Goal: Task Accomplishment & Management: Complete application form

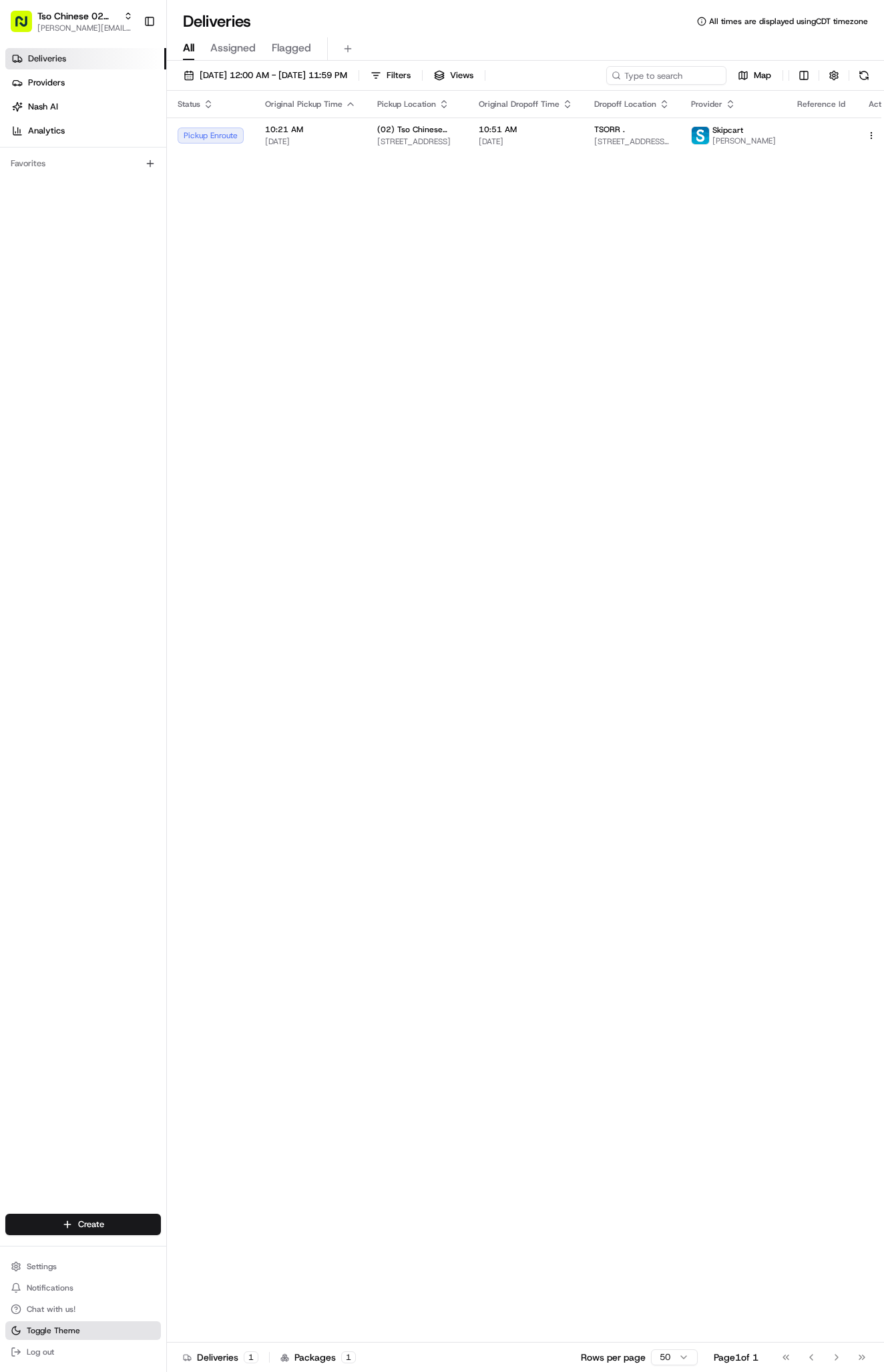
click at [50, 1329] on span "Toggle Theme" at bounding box center [53, 1331] width 53 height 10
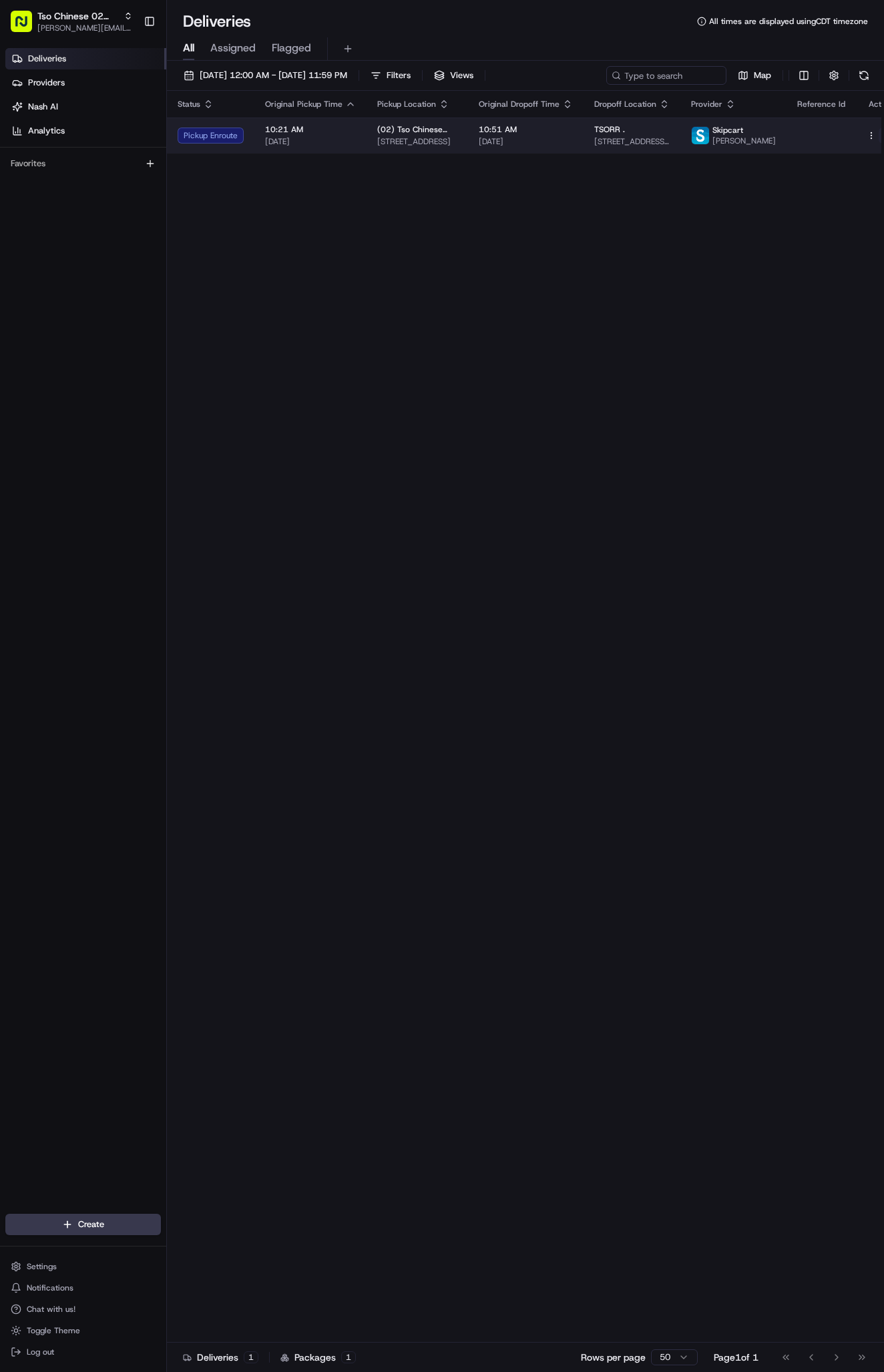
click at [611, 140] on span "[STREET_ADDRESS][PERSON_NAME]" at bounding box center [632, 141] width 76 height 10
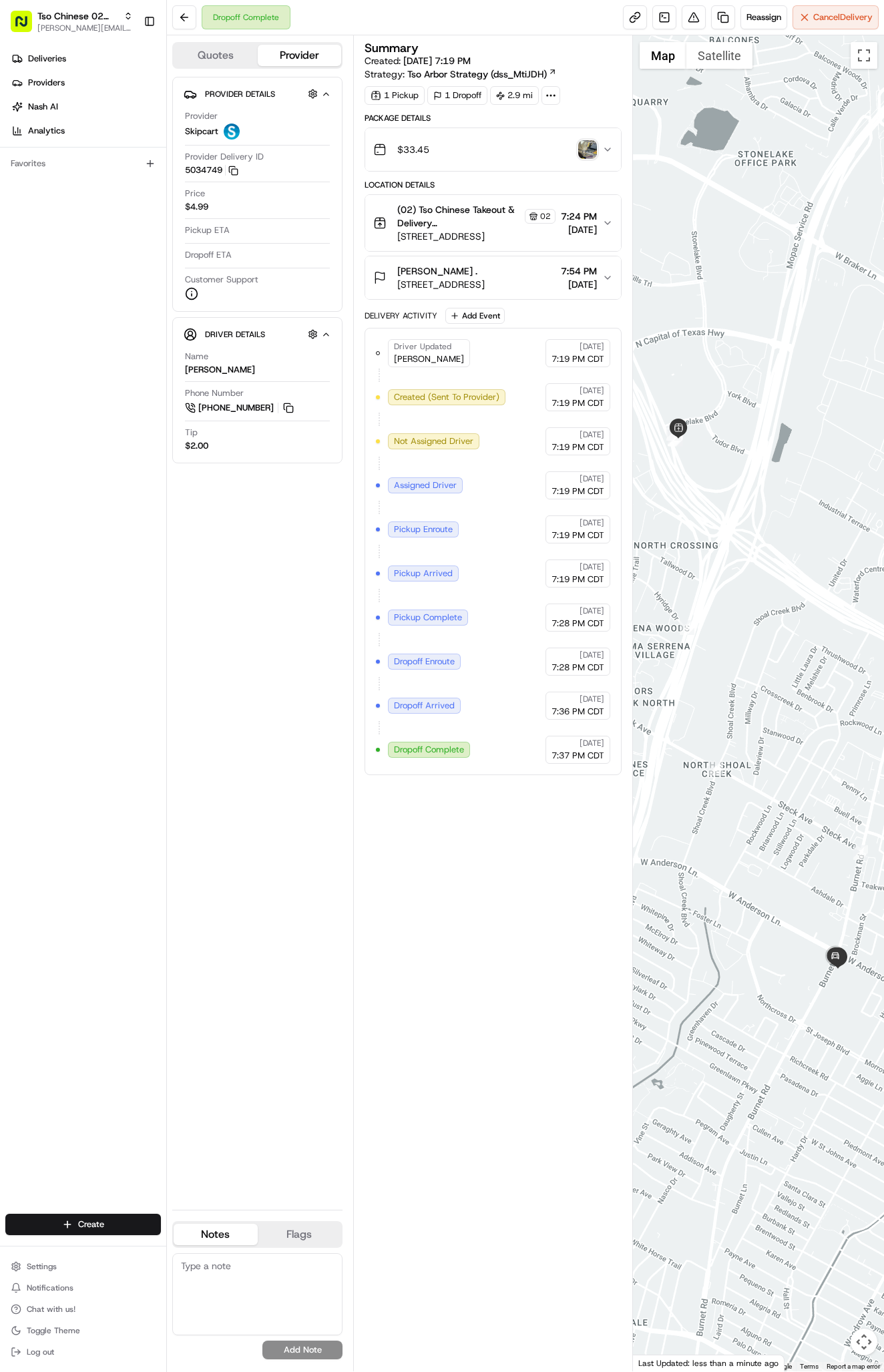
click at [448, 1] on div "Dropoff Complete Reassign Cancel Delivery" at bounding box center [525, 18] width 717 height 36
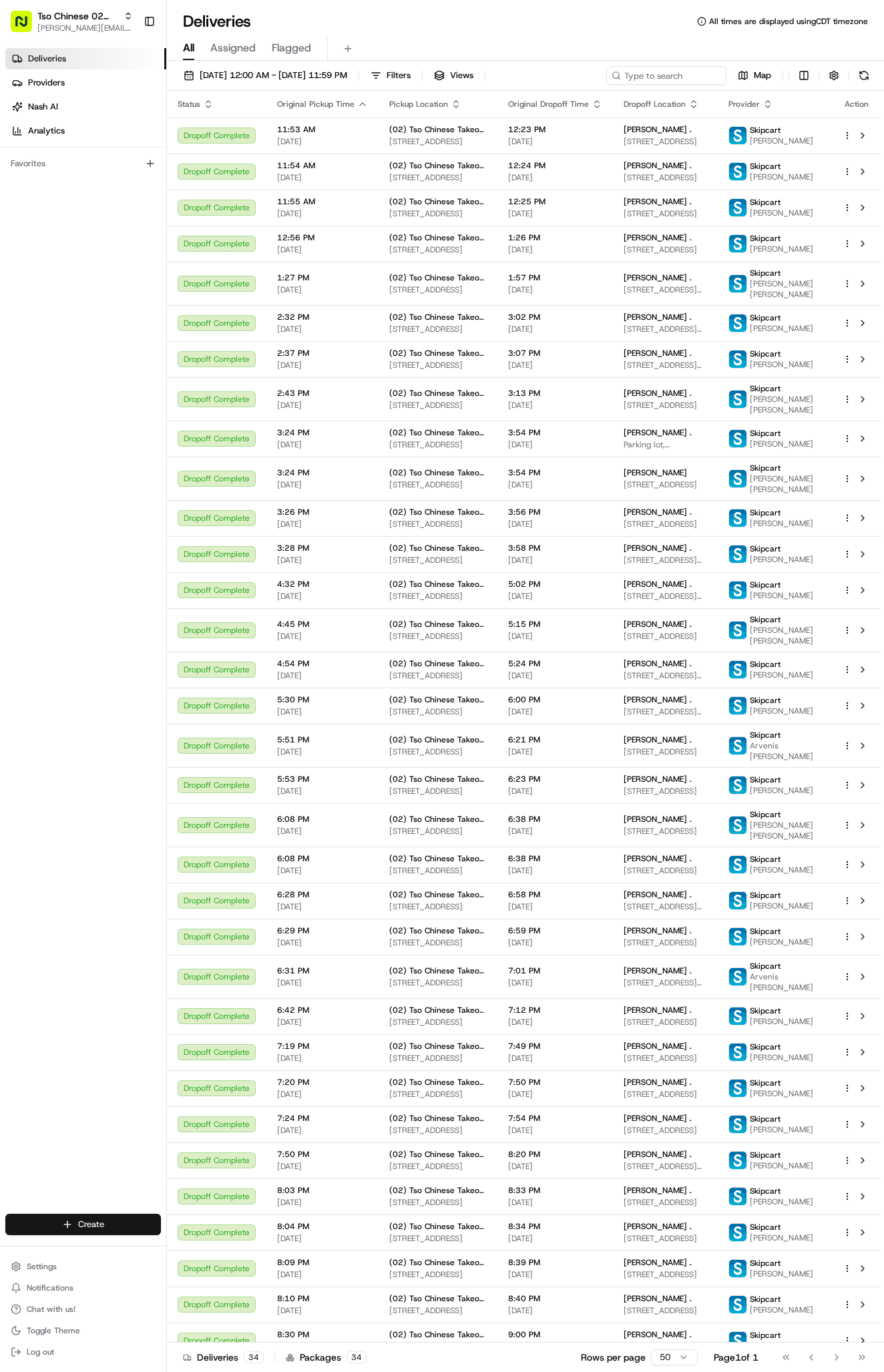
click at [82, 1232] on html "Tso Chinese 02 Arbor [PERSON_NAME][EMAIL_ADDRESS][DOMAIN_NAME] Toggle Sidebar D…" at bounding box center [442, 686] width 884 height 1372
click at [82, 1232] on html "Tso Chinese 02 Arbor antonia@tsochinese.com Toggle Sidebar Deliveries Providers…" at bounding box center [442, 686] width 884 height 1372
click at [212, 1242] on link "Delivery" at bounding box center [241, 1249] width 149 height 24
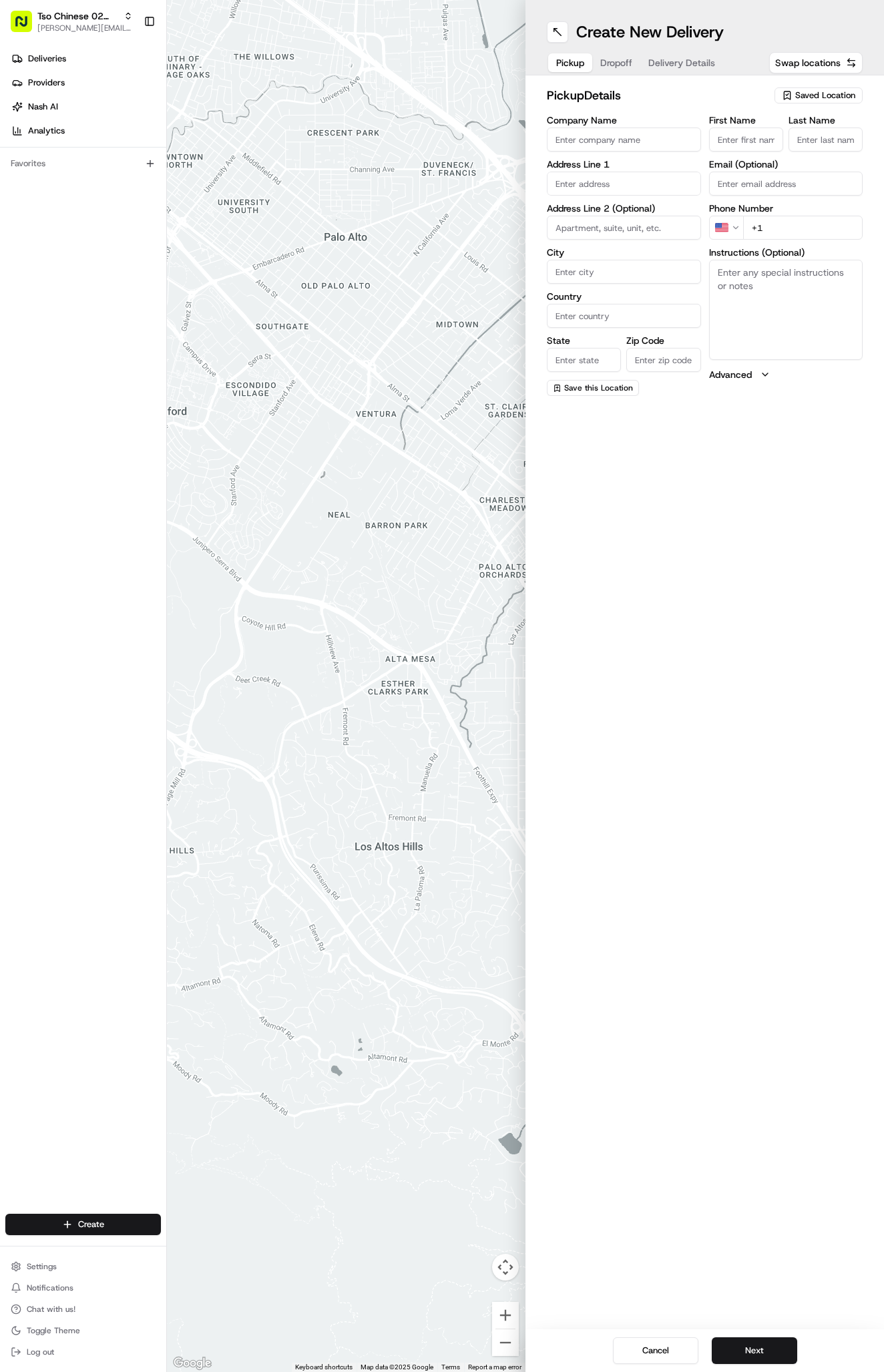
click at [814, 98] on span "Saved Location" at bounding box center [825, 96] width 60 height 12
click at [821, 145] on span "(02) Tso Chinese Takeout & Delivery Arboretum Crossing (02)" at bounding box center [796, 151] width 164 height 24
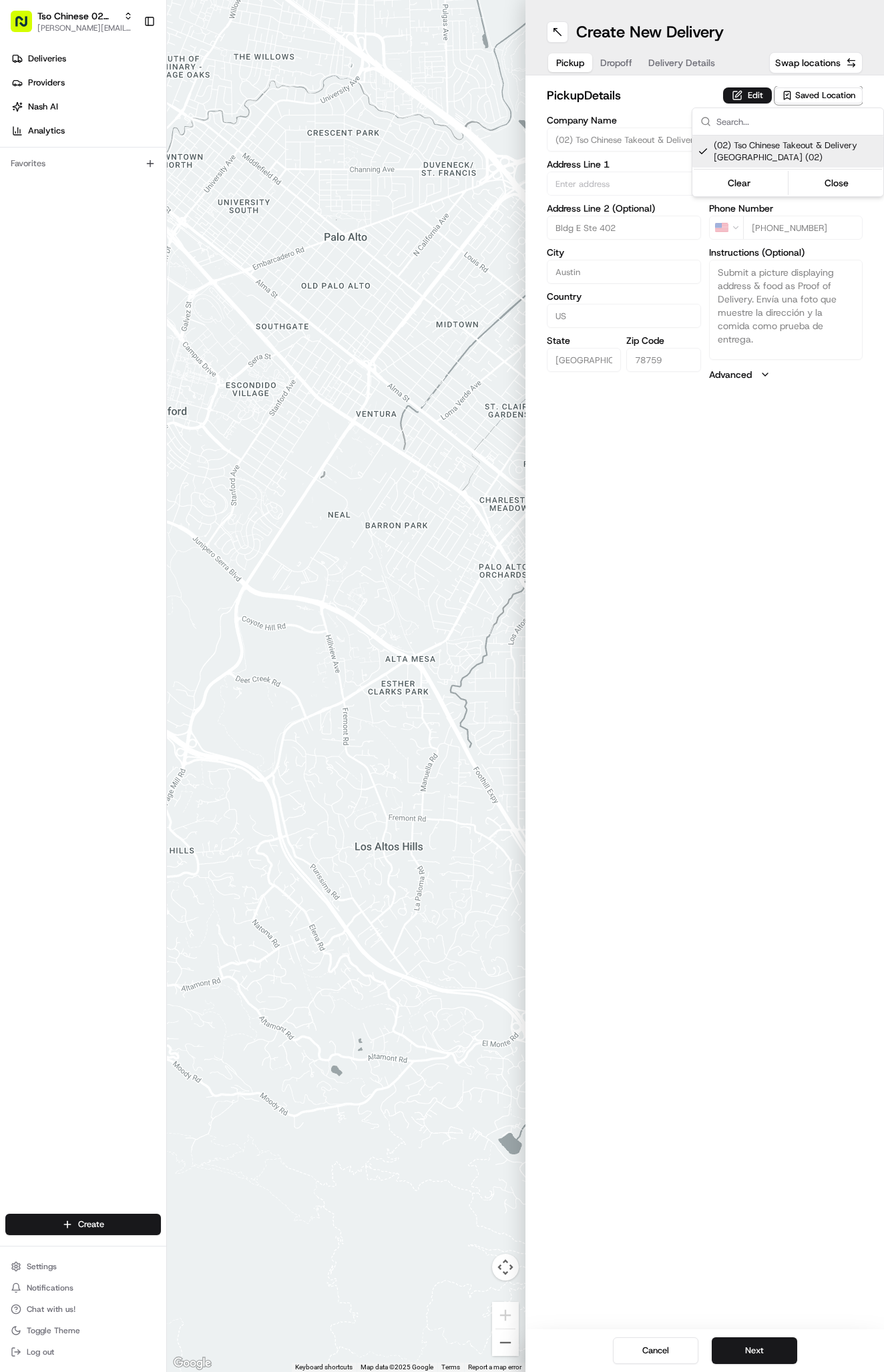
type input "(02) Tso Chinese Takeout & Delivery [GEOGRAPHIC_DATA]"
type input "Bldg E Ste 402"
type input "Austin"
type input "US"
type input "TX"
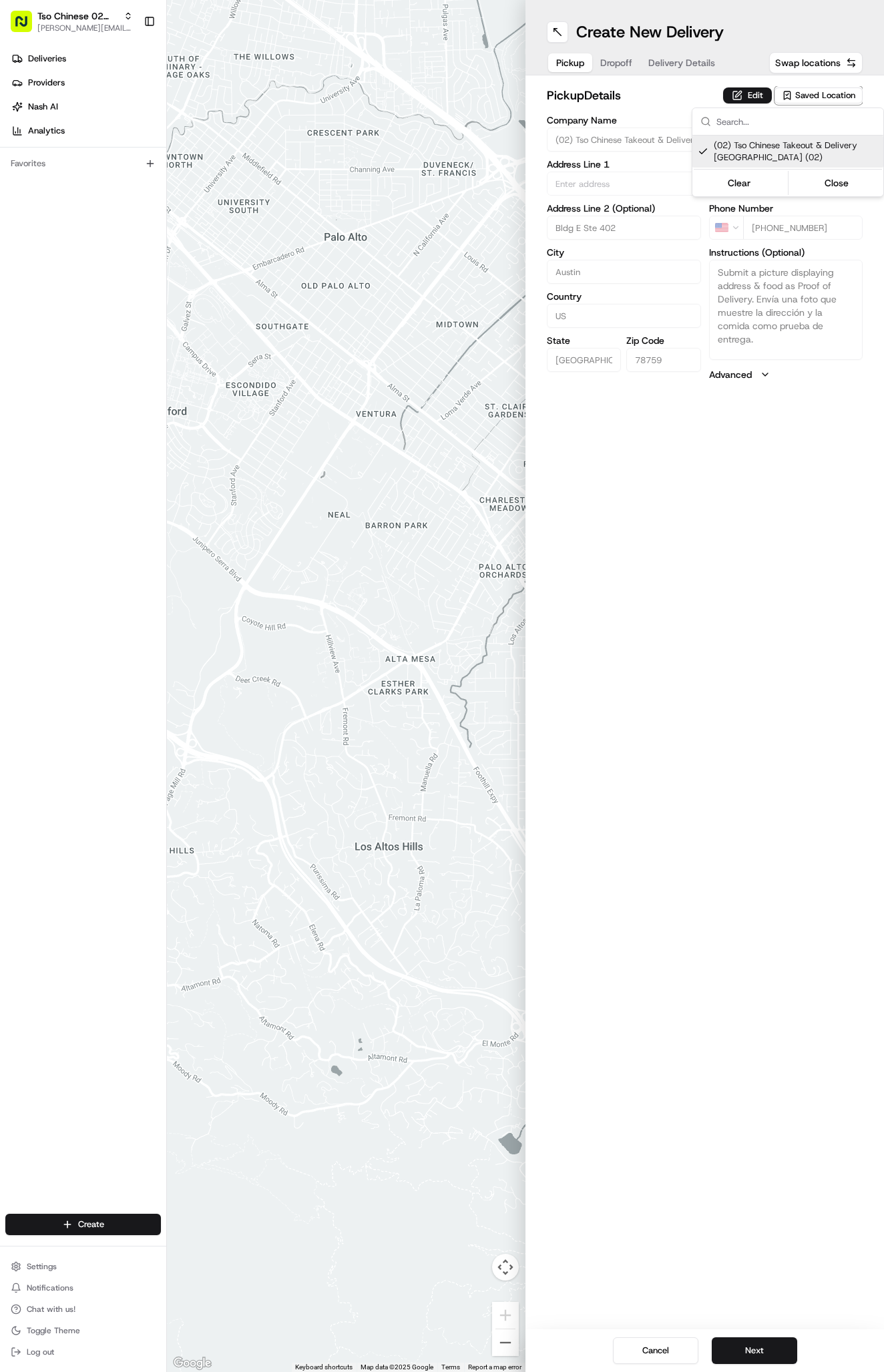
type input "78759"
type input "Tso Chinese"
type input "Arboretum Crossing Manager"
type input "arborstore@tsochinese.com"
type input "+1 512 344 9434"
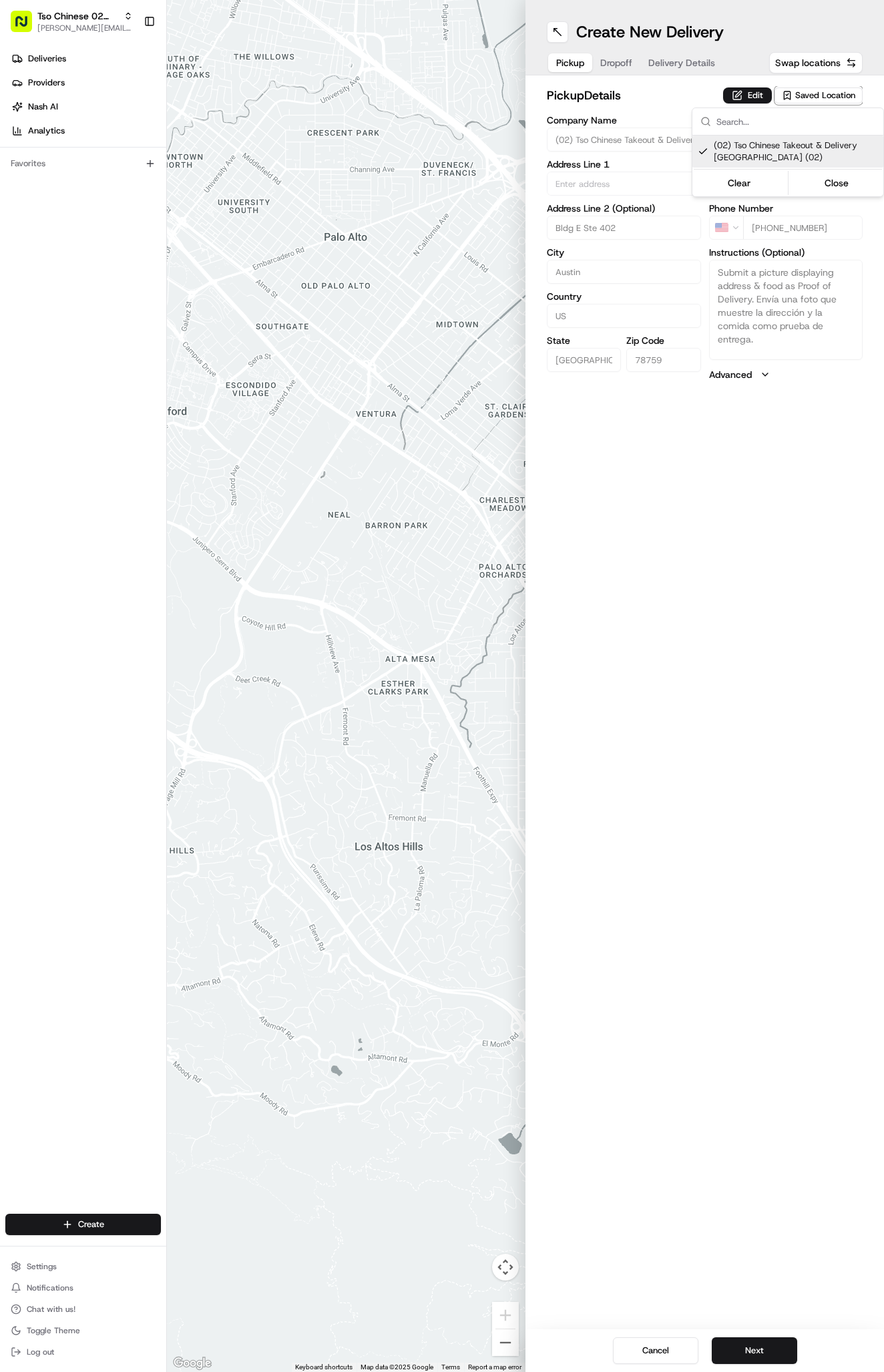
type textarea "Submit a picture displaying address & food as Proof of Delivery. Envía una foto…"
type input "9333 Research Blvd"
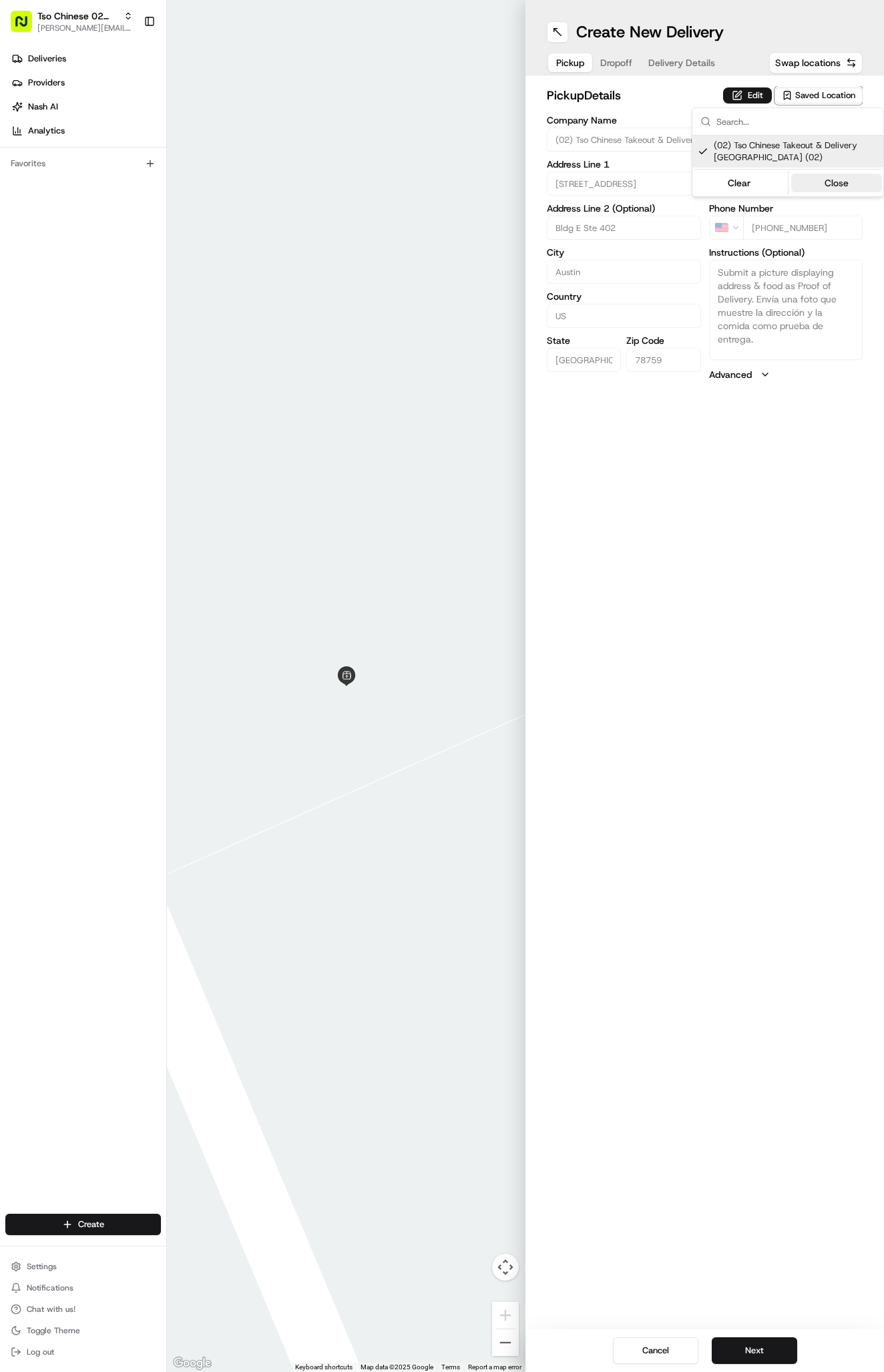
click at [825, 185] on button "Close" at bounding box center [837, 182] width 91 height 19
click at [699, 62] on span "Delivery Details" at bounding box center [682, 63] width 67 height 13
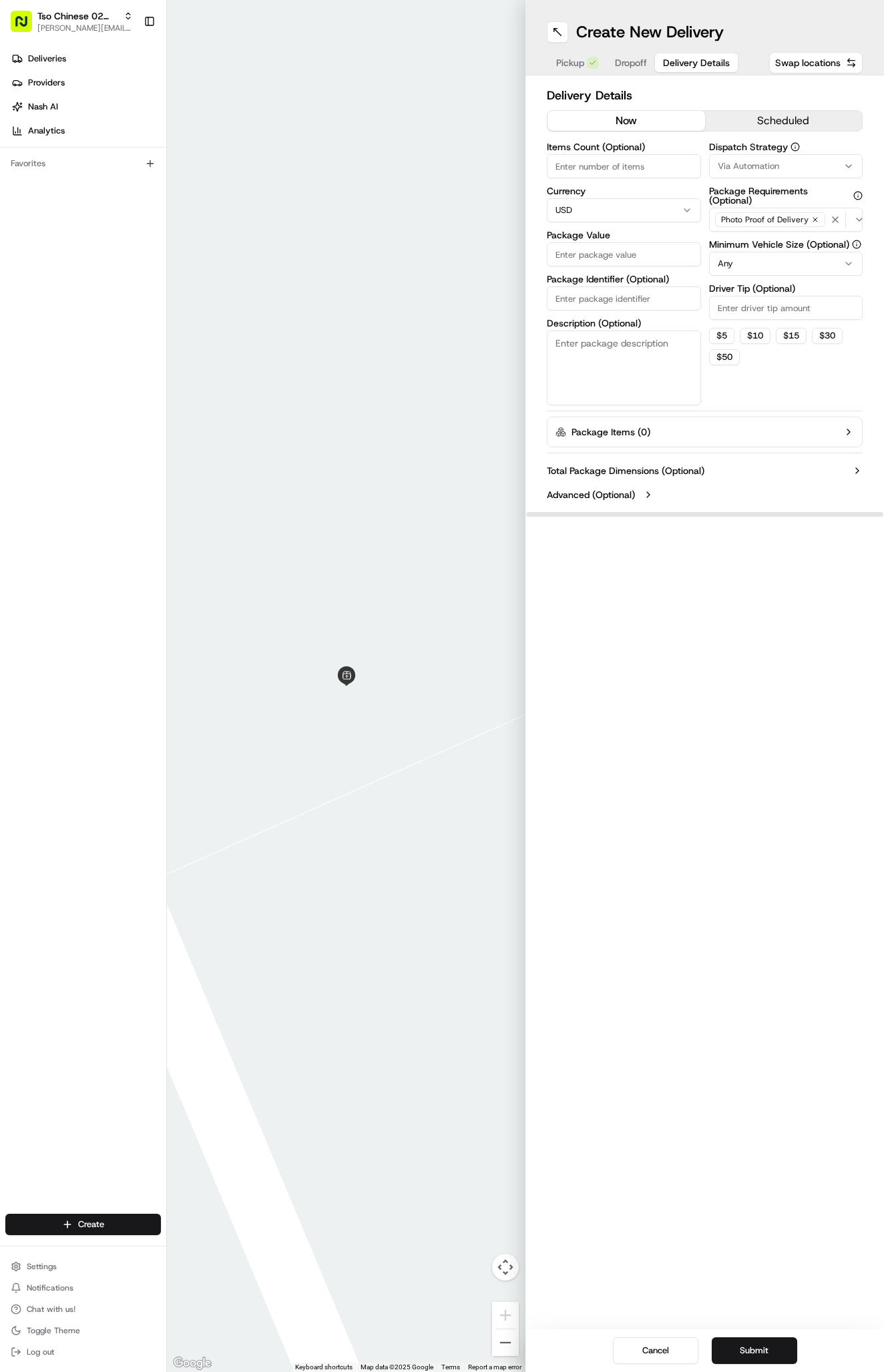
click at [745, 170] on span "Via Automation" at bounding box center [748, 166] width 62 height 12
click at [759, 238] on span "Tso Arbor Strategy" at bounding box center [796, 239] width 164 height 12
click at [803, 264] on button "Close" at bounding box center [837, 264] width 91 height 19
click at [769, 310] on input "Driver Tip (Optional)" at bounding box center [786, 307] width 154 height 24
type input "5"
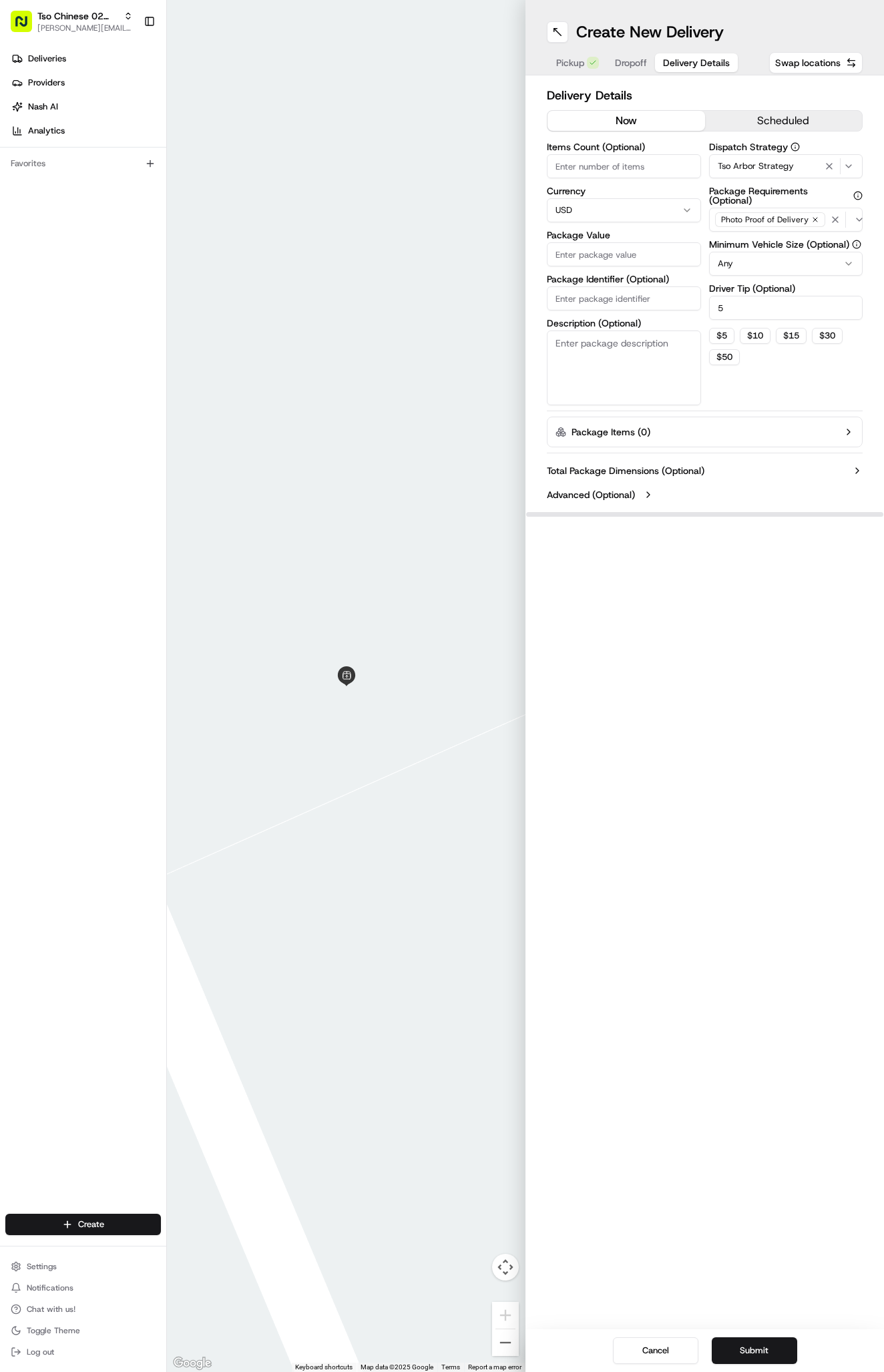
click at [625, 304] on input "Package Identifier (Optional)" at bounding box center [624, 299] width 154 height 24
type input "TSORRUTIN"
click at [637, 257] on input "Package Value" at bounding box center [624, 254] width 154 height 24
type input "10.0"
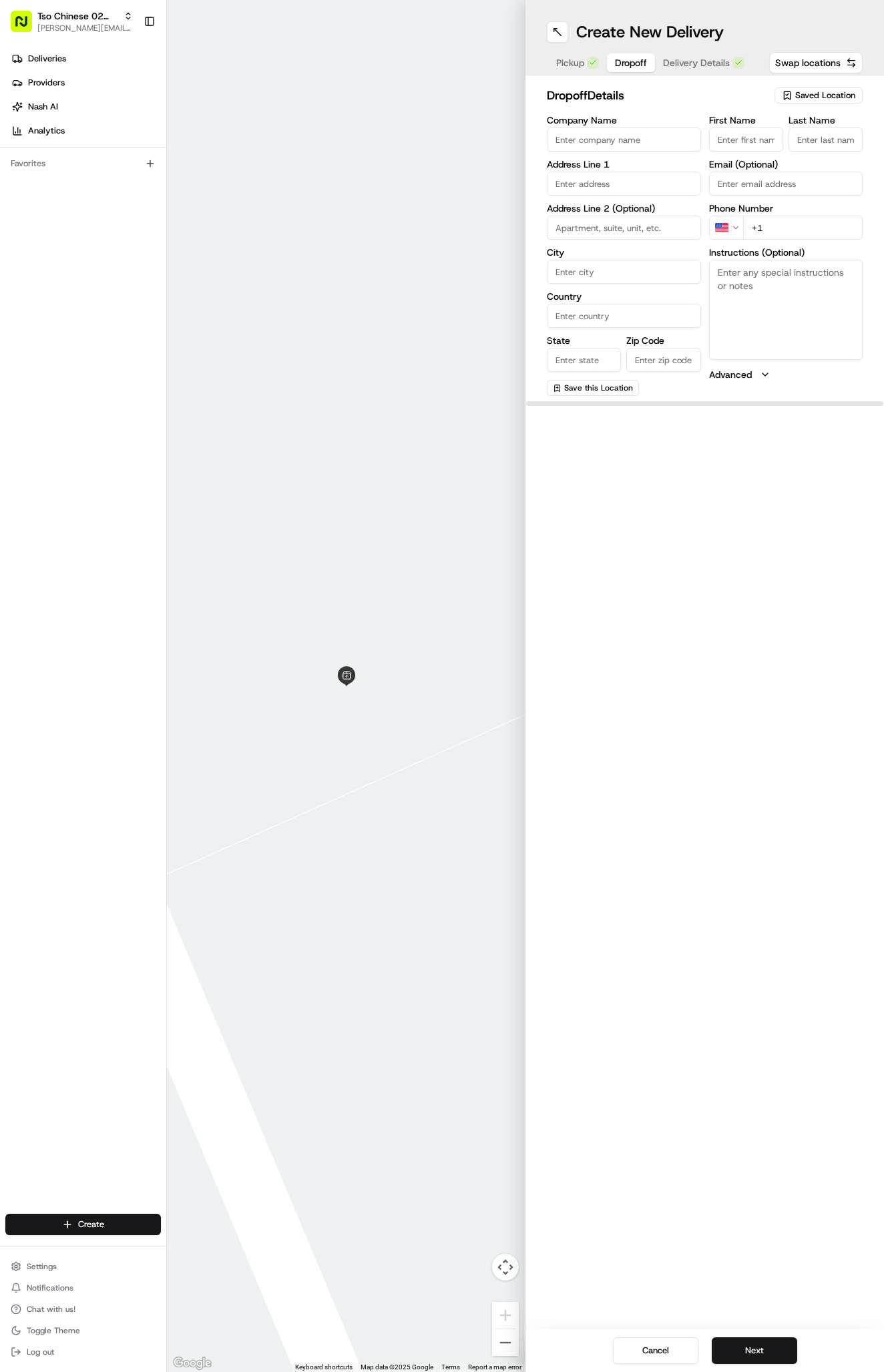
click at [623, 60] on span "Dropoff" at bounding box center [631, 63] width 32 height 13
type input "TSORR"
type input "."
type input "+1 512 956 9231"
click at [644, 222] on div "2000 North Mays Street, Round Rock, TX" at bounding box center [623, 217] width 147 height 32
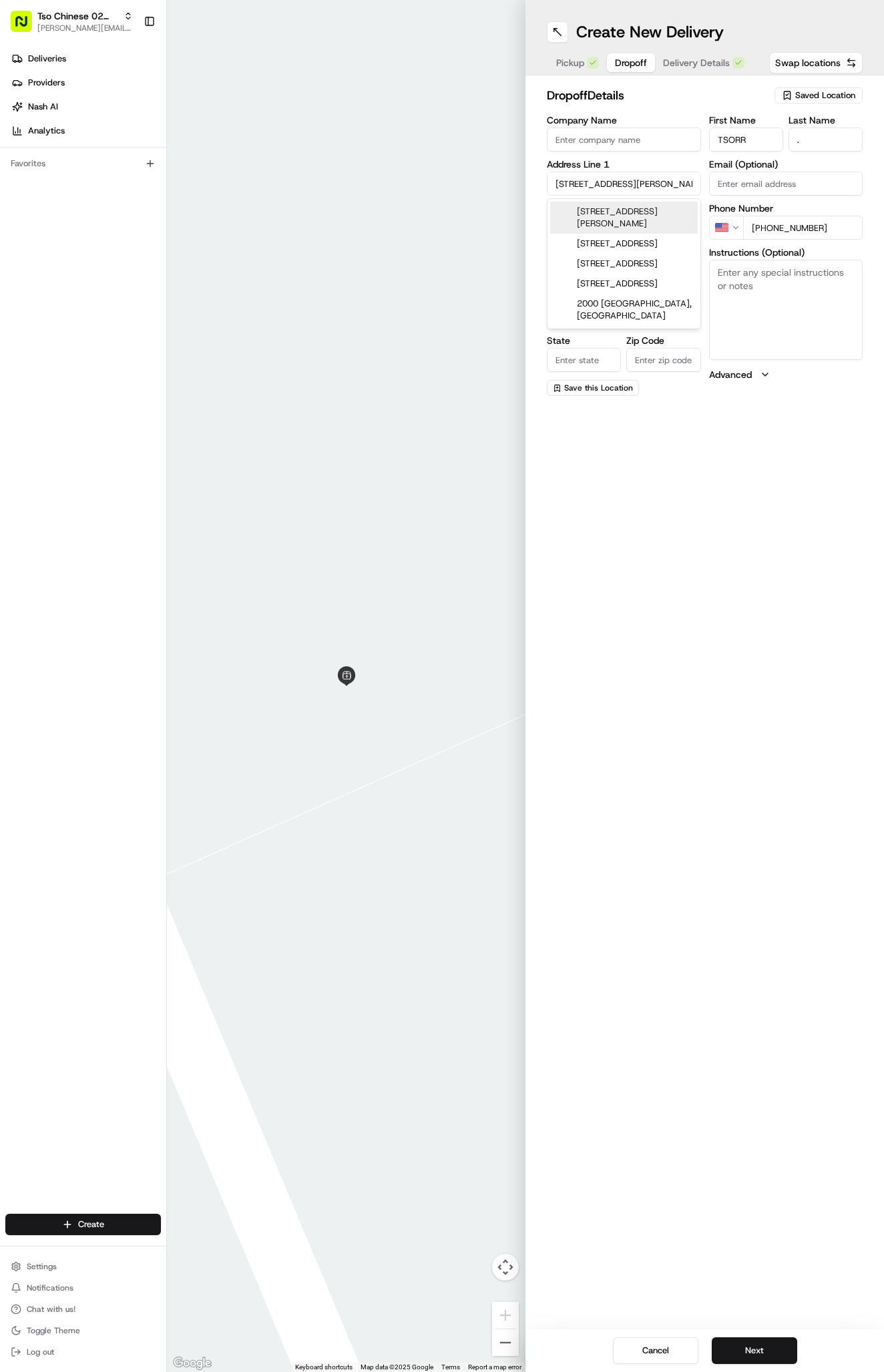
type input "2000 N Mays St, Round Rock, TX 78664, USA"
type input "Round Rock"
type input "United States"
type input "TX"
type input "78664"
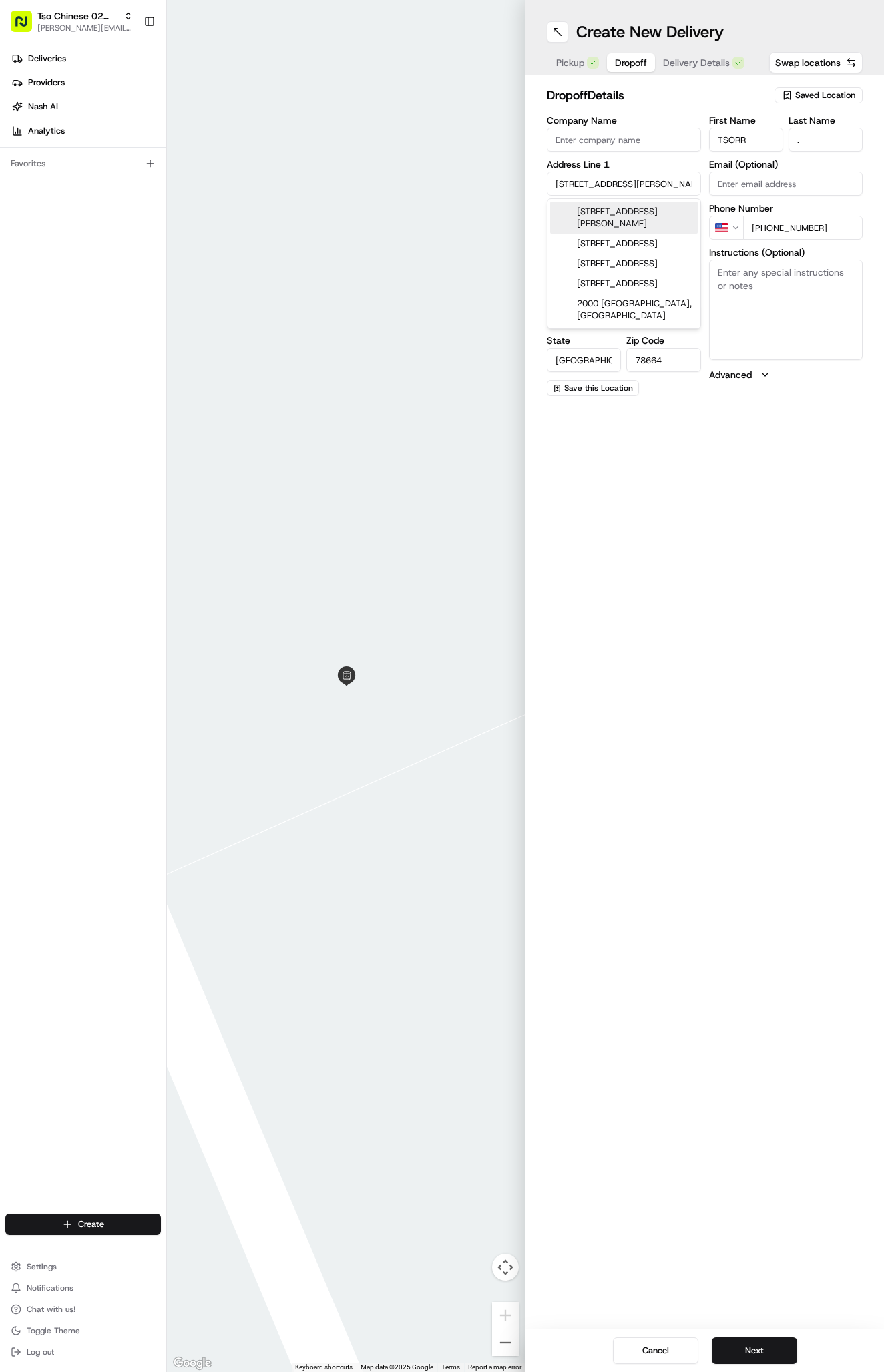
type input "2000 North Mays Street"
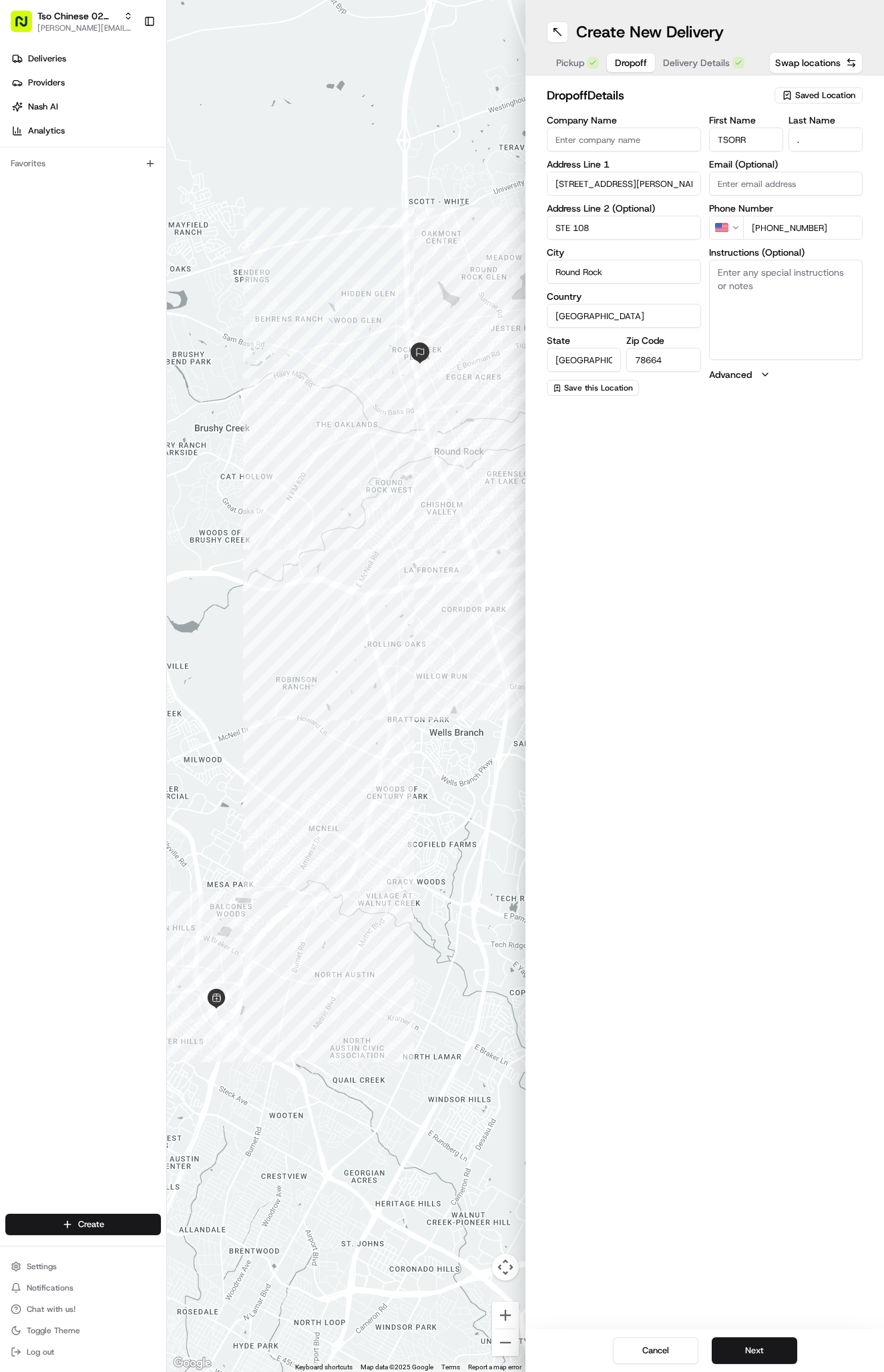
type input "STE 108"
click at [751, 282] on textarea "Instructions (Optional)" at bounding box center [786, 309] width 154 height 100
type textarea "TSO Chinese STE 108"
click at [695, 56] on button "Delivery Details" at bounding box center [704, 62] width 98 height 19
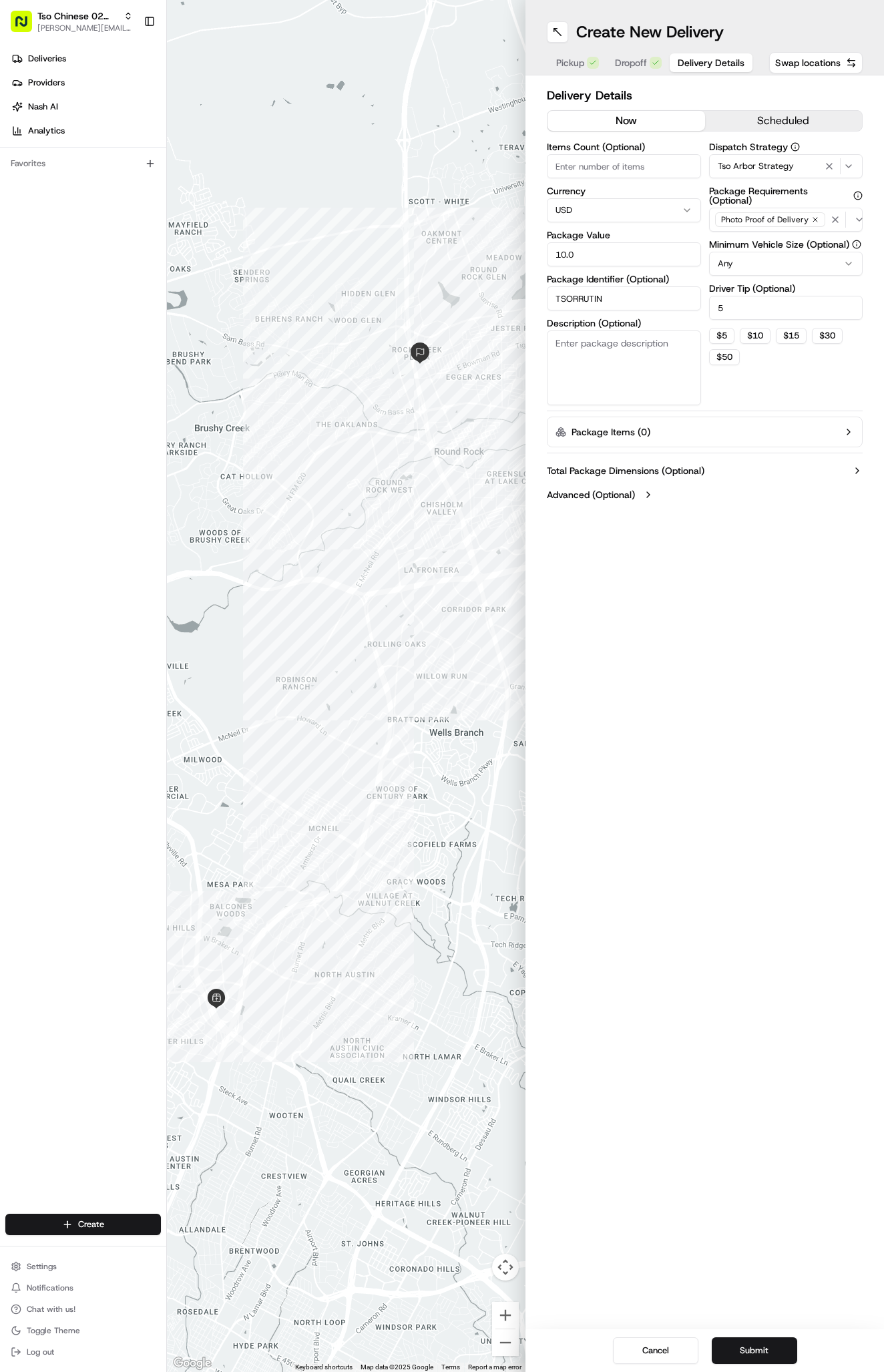
click at [635, 60] on span "Dropoff" at bounding box center [631, 63] width 32 height 13
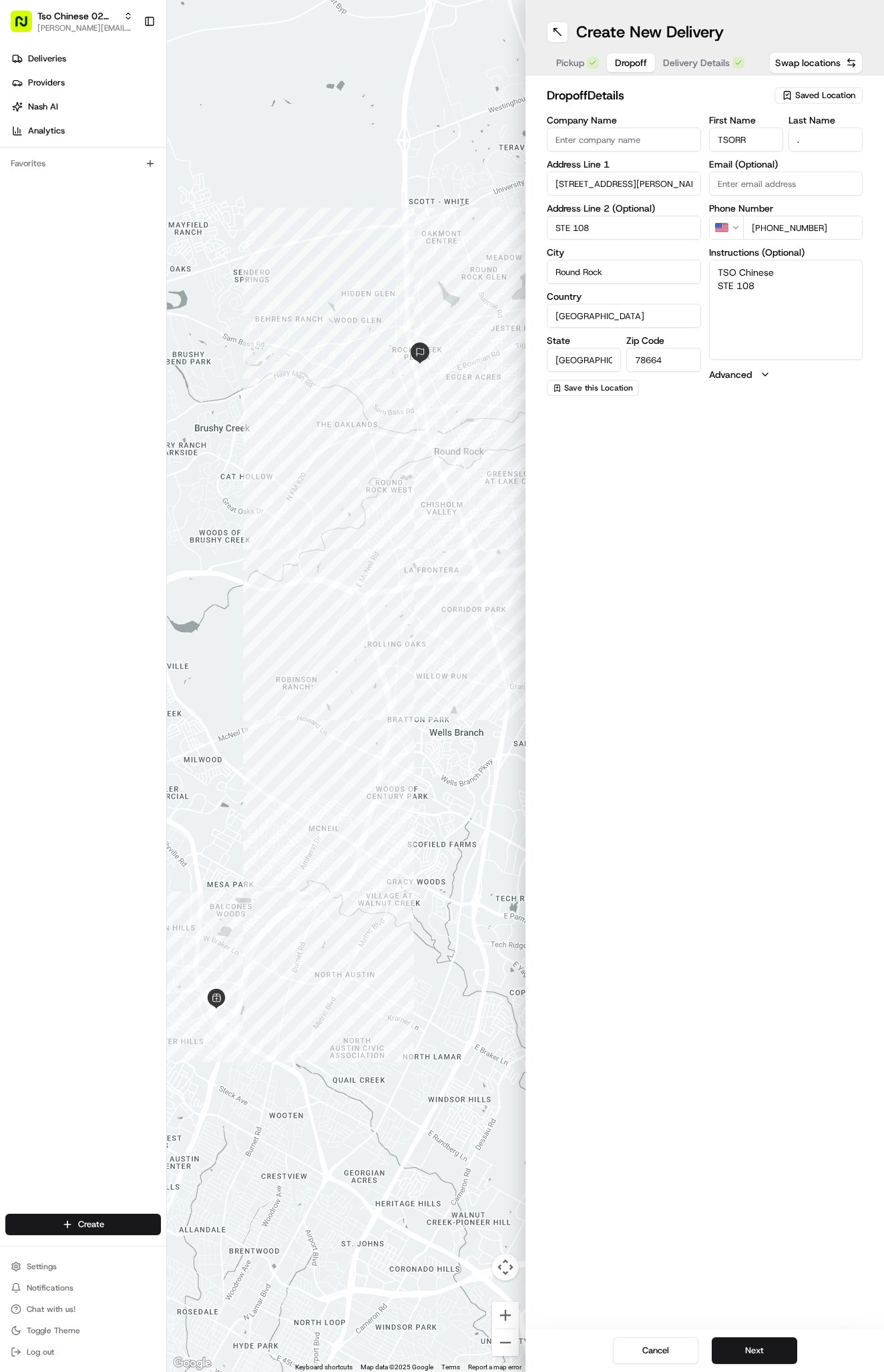
click at [706, 64] on span "Delivery Details" at bounding box center [697, 63] width 67 height 13
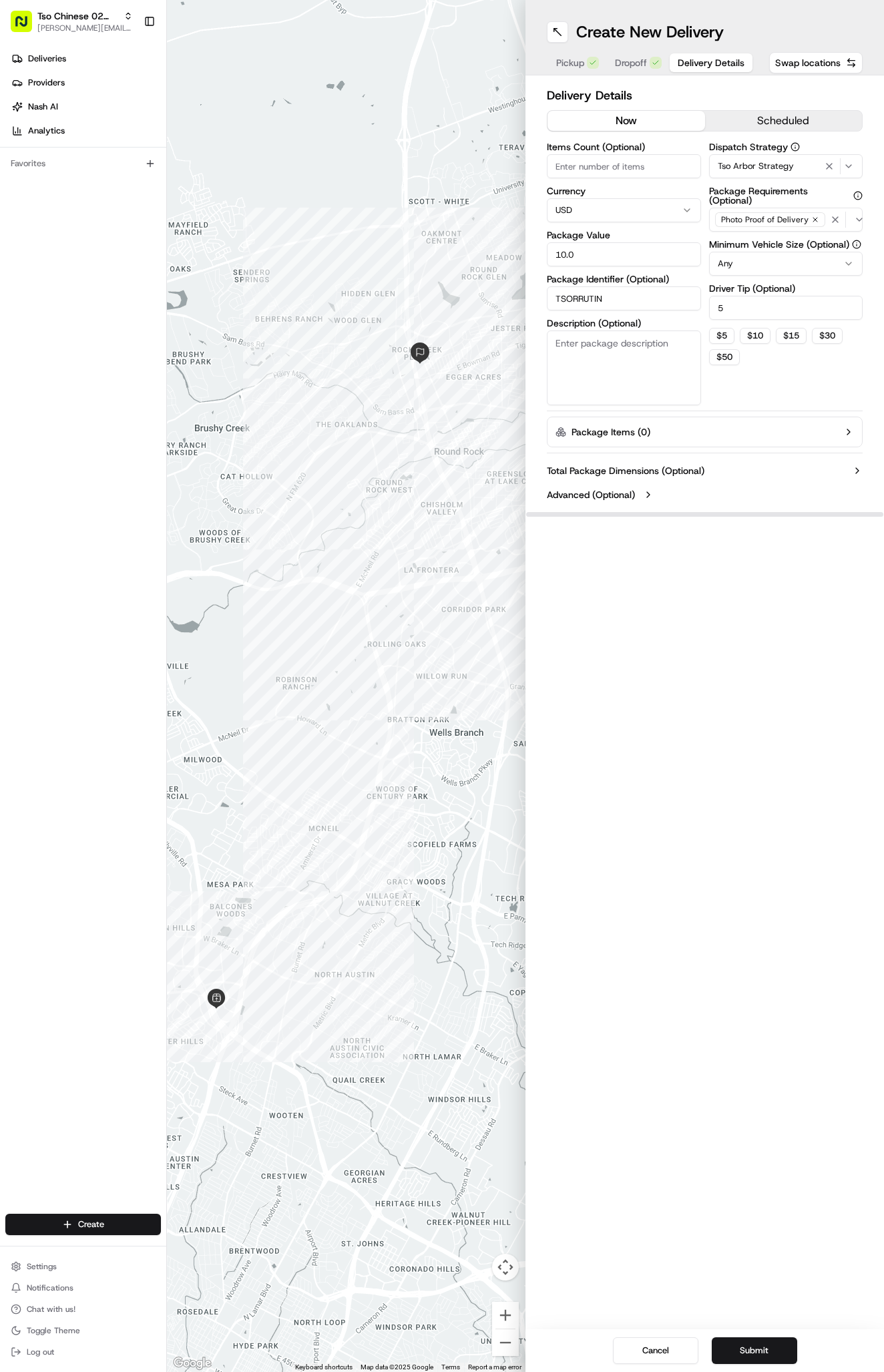
click at [738, 314] on input "5" at bounding box center [786, 307] width 154 height 24
click at [763, 1352] on button "Submit" at bounding box center [754, 1351] width 85 height 27
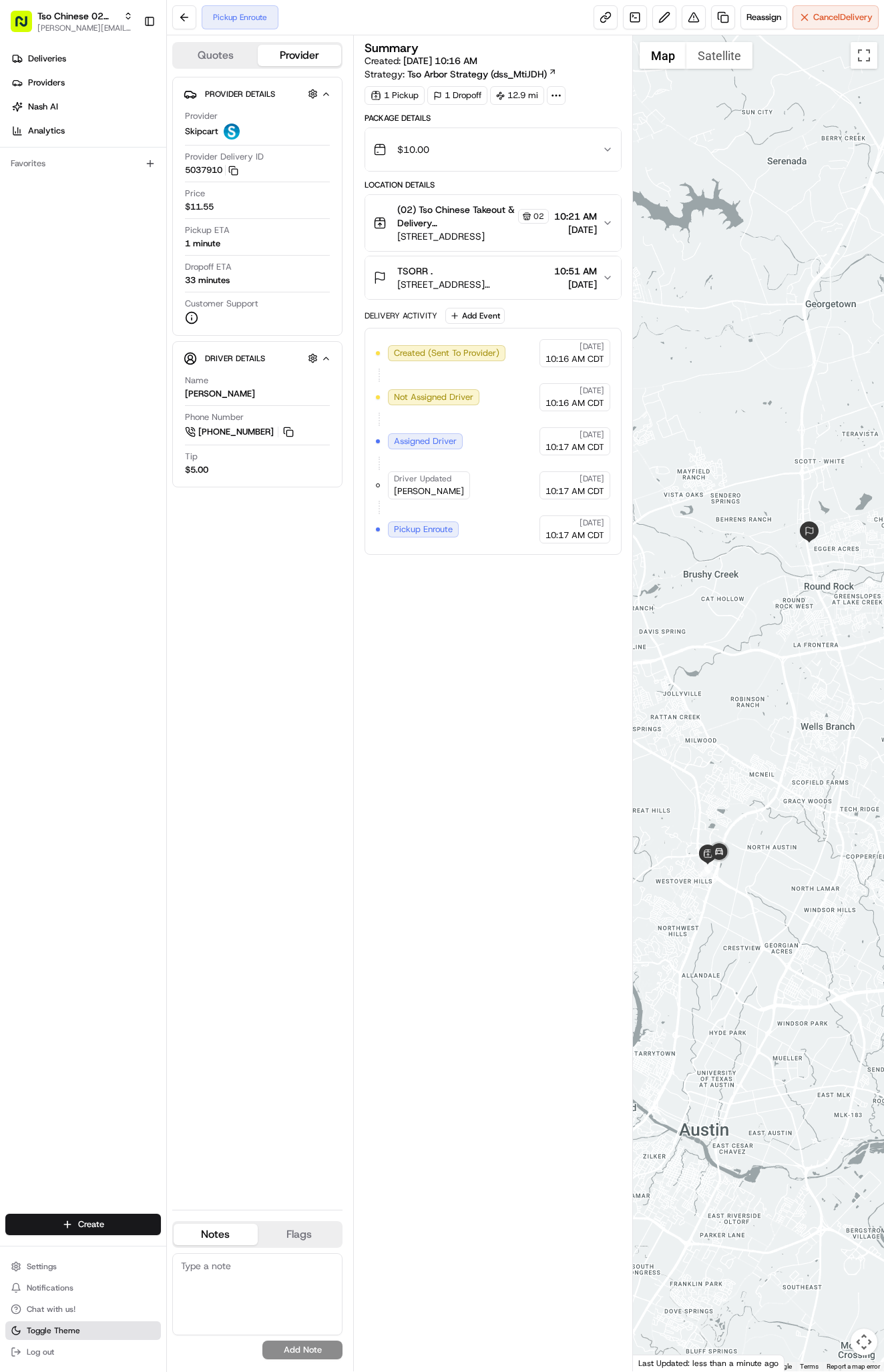
click at [59, 1329] on span "Toggle Theme" at bounding box center [53, 1331] width 53 height 10
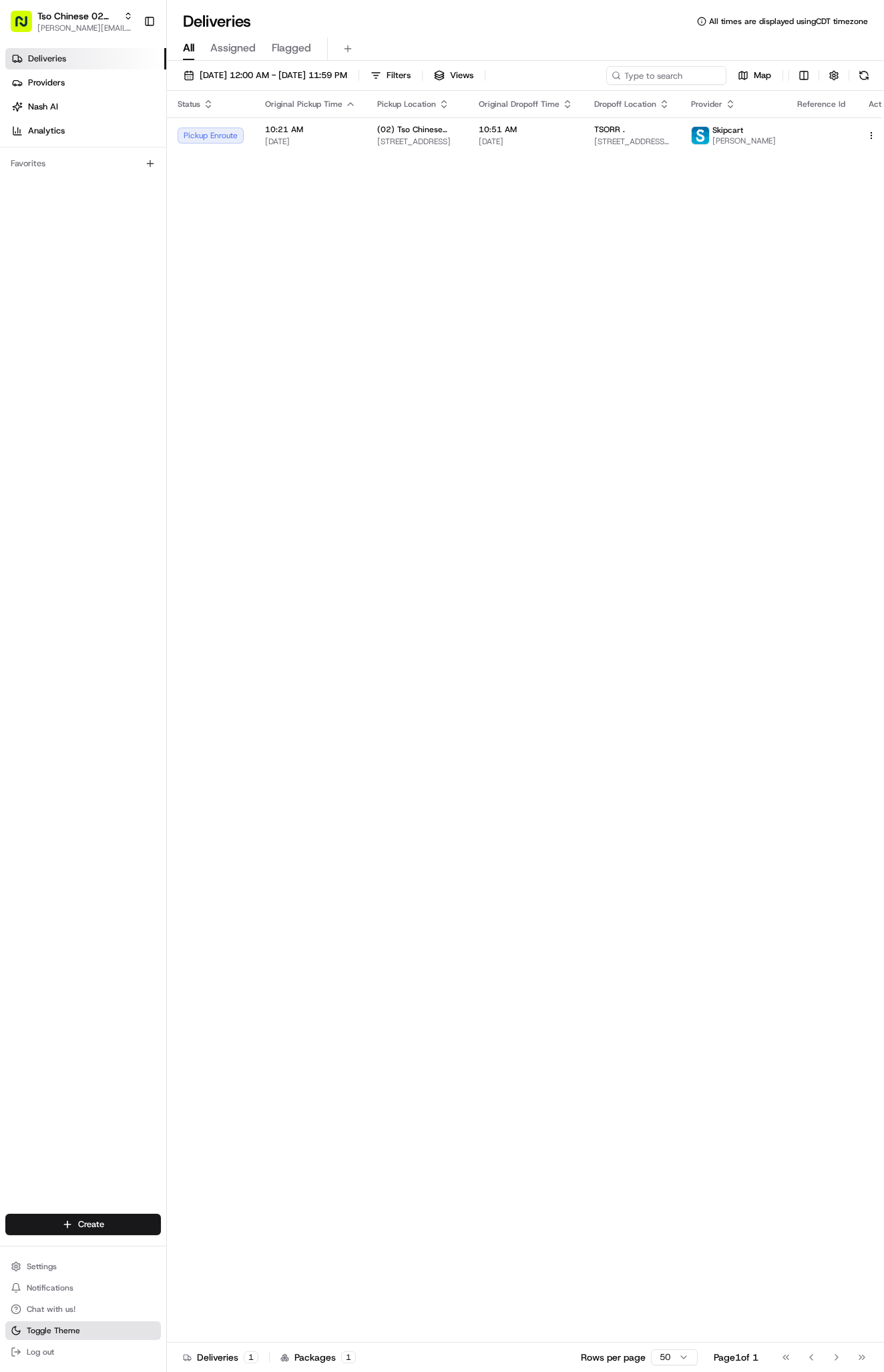
click at [54, 1325] on span "Toggle Theme" at bounding box center [53, 1331] width 53 height 10
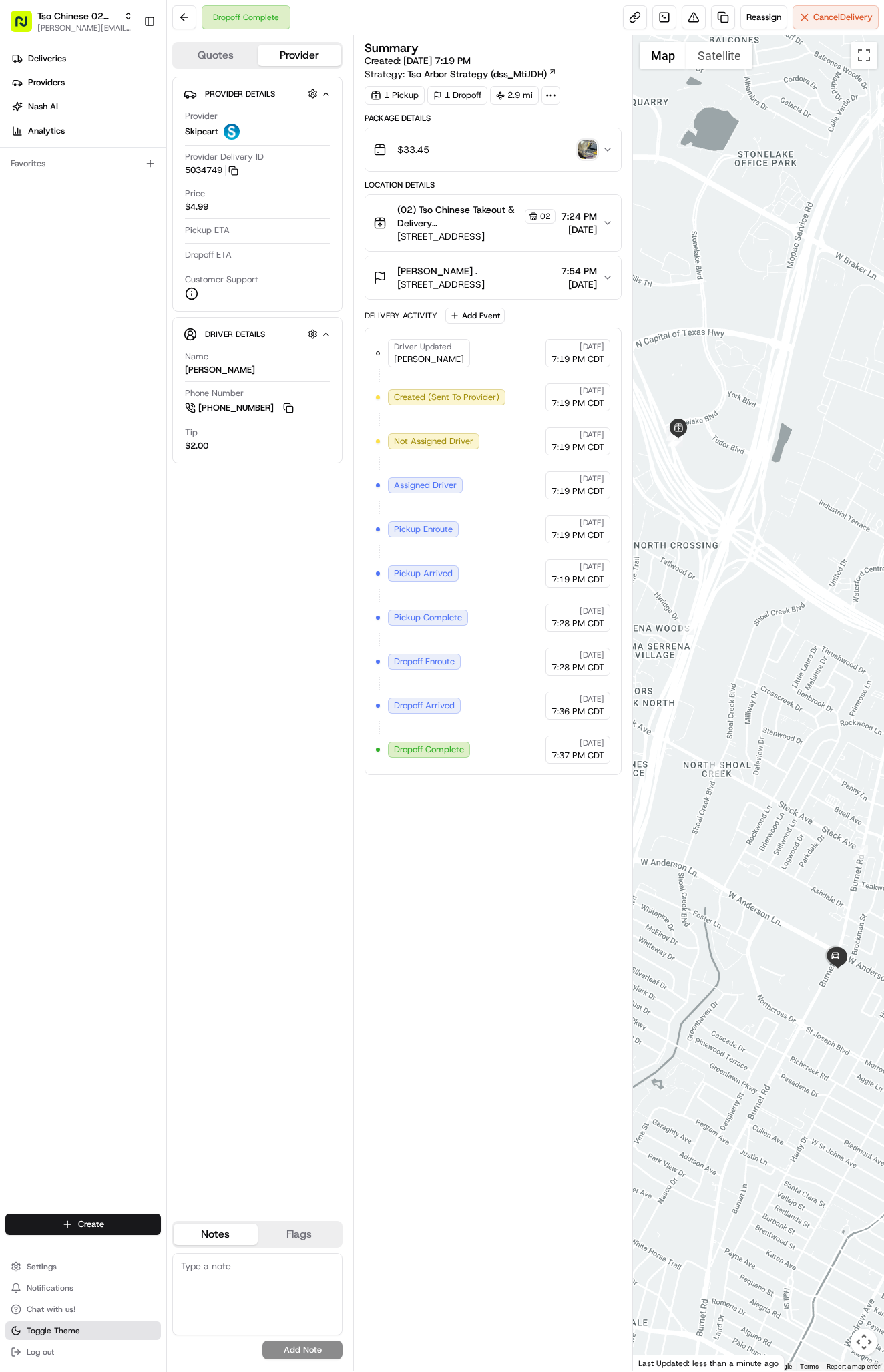
click at [50, 1334] on span "Toggle Theme" at bounding box center [53, 1331] width 53 height 10
